Goal: Information Seeking & Learning: Learn about a topic

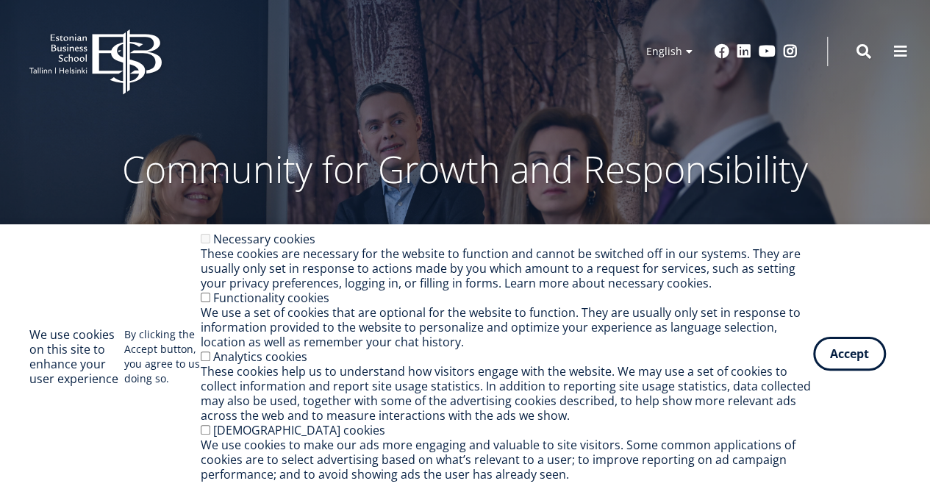
click at [845, 362] on button "Accept" at bounding box center [849, 354] width 73 height 34
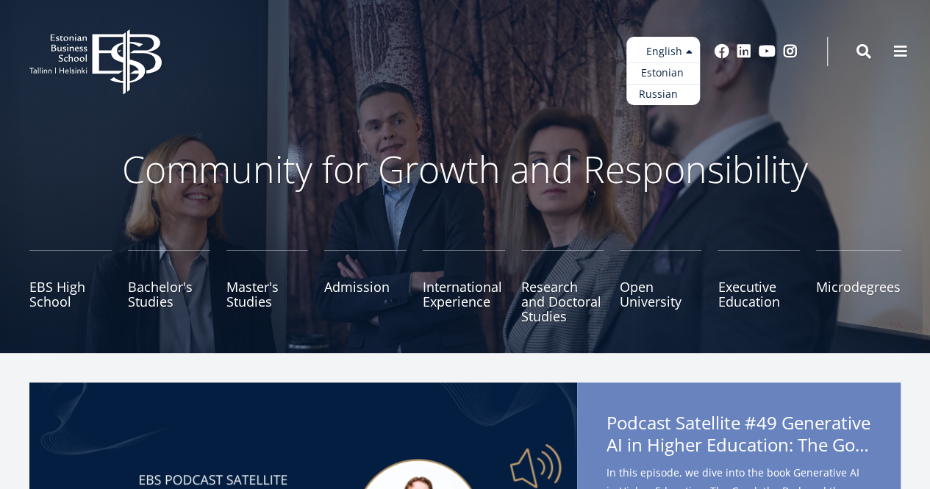
click at [680, 95] on link "Russian" at bounding box center [664, 94] width 74 height 21
click at [672, 79] on link "Estonian" at bounding box center [664, 73] width 74 height 21
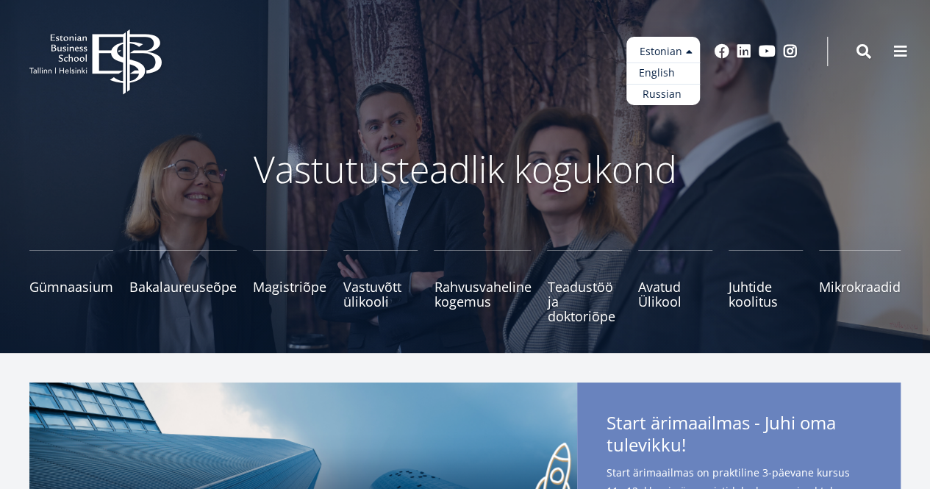
click at [659, 77] on link "English" at bounding box center [664, 73] width 74 height 21
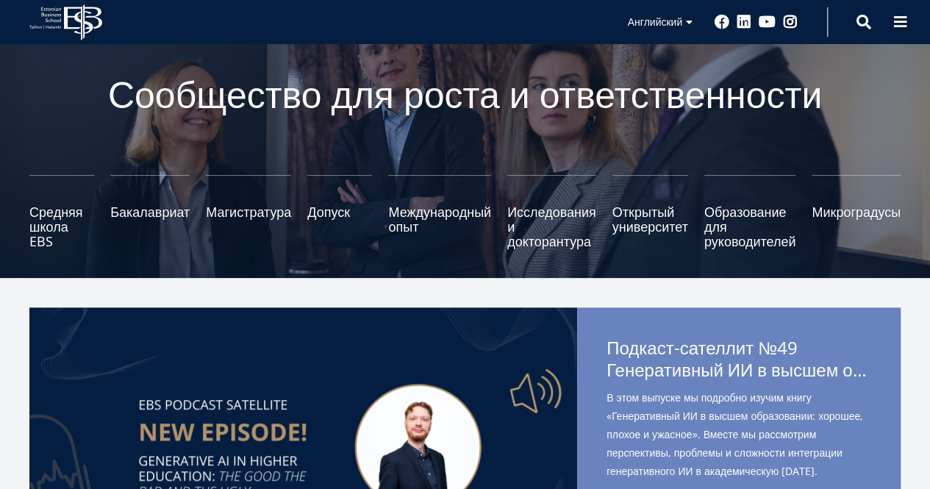
scroll to position [74, 0]
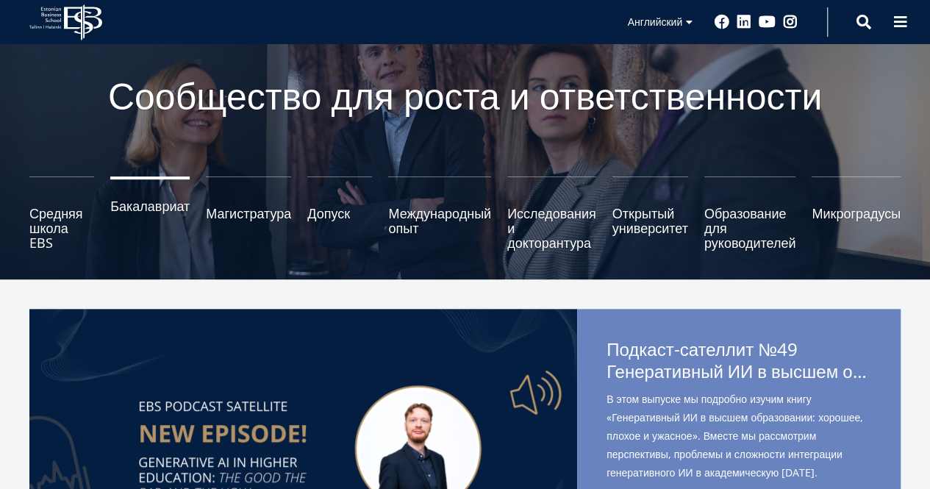
click at [167, 214] on font "Бакалавриат" at bounding box center [149, 206] width 79 height 18
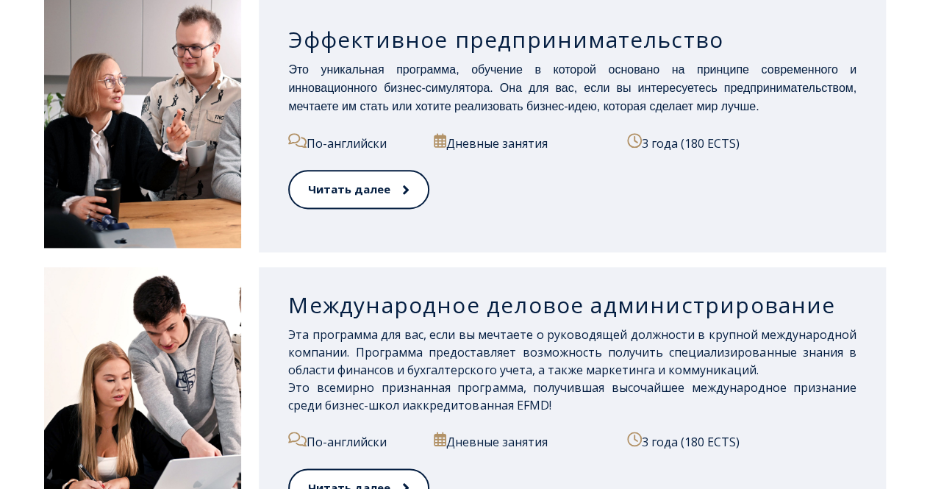
scroll to position [809, 0]
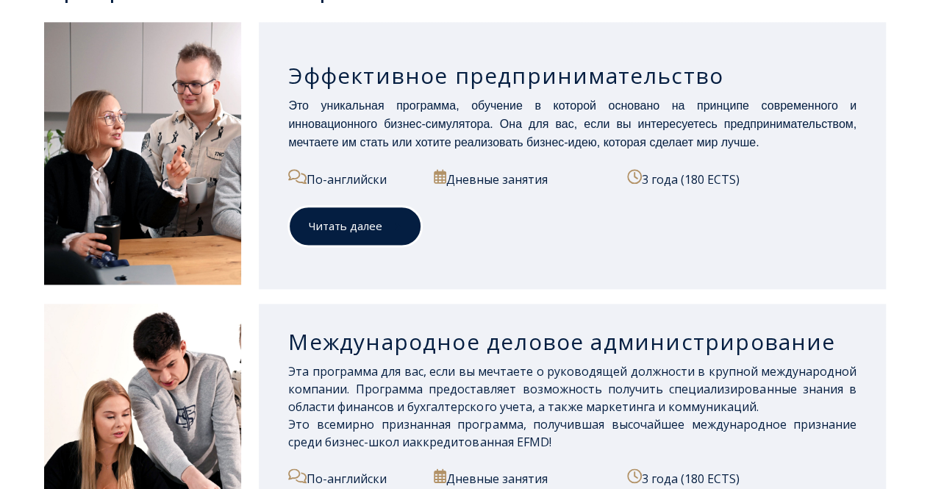
click at [368, 229] on font "Читать далее" at bounding box center [346, 225] width 74 height 15
